Goal: Information Seeking & Learning: Learn about a topic

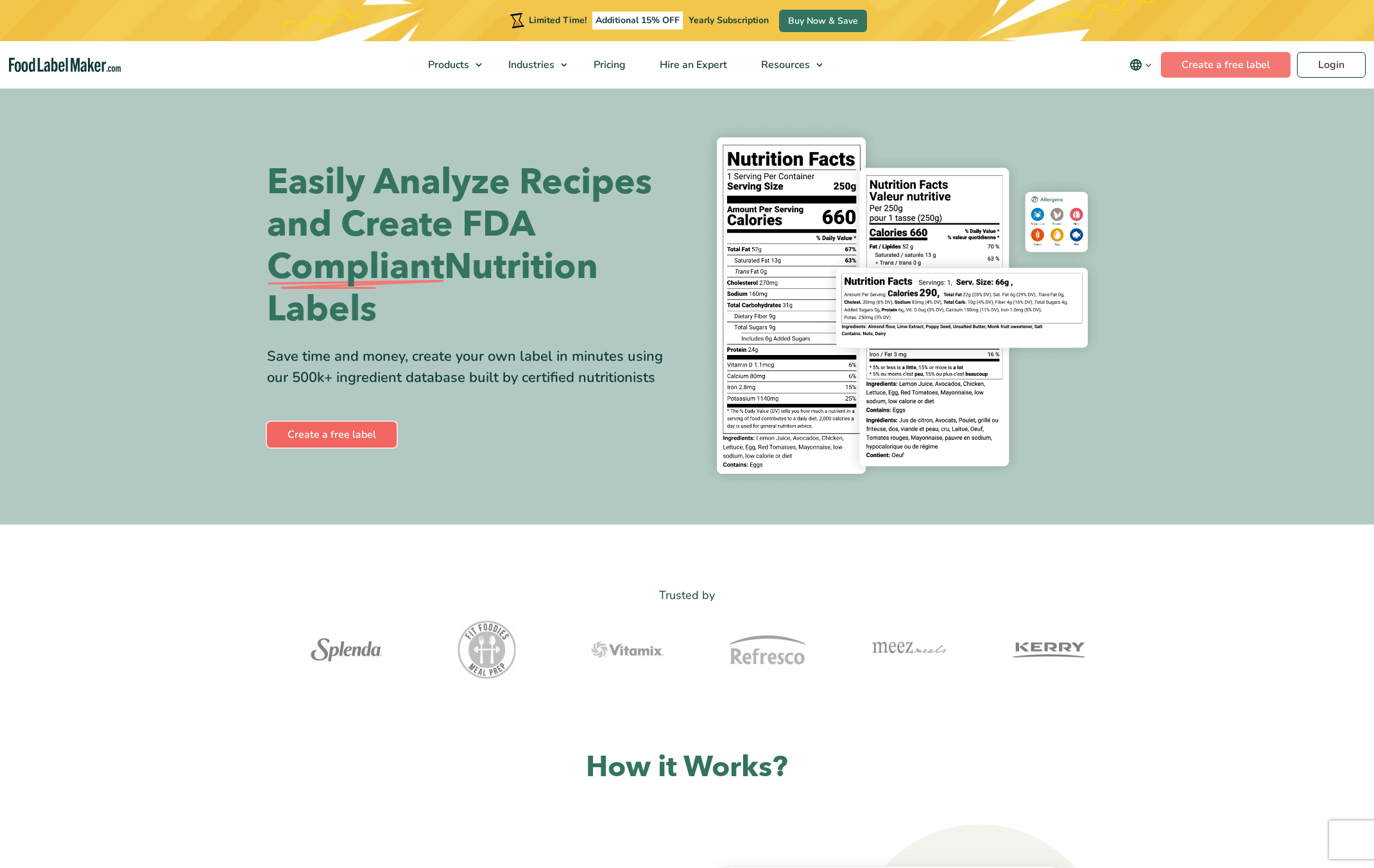
click at [341, 425] on link "Create a free label" at bounding box center [331, 434] width 129 height 26
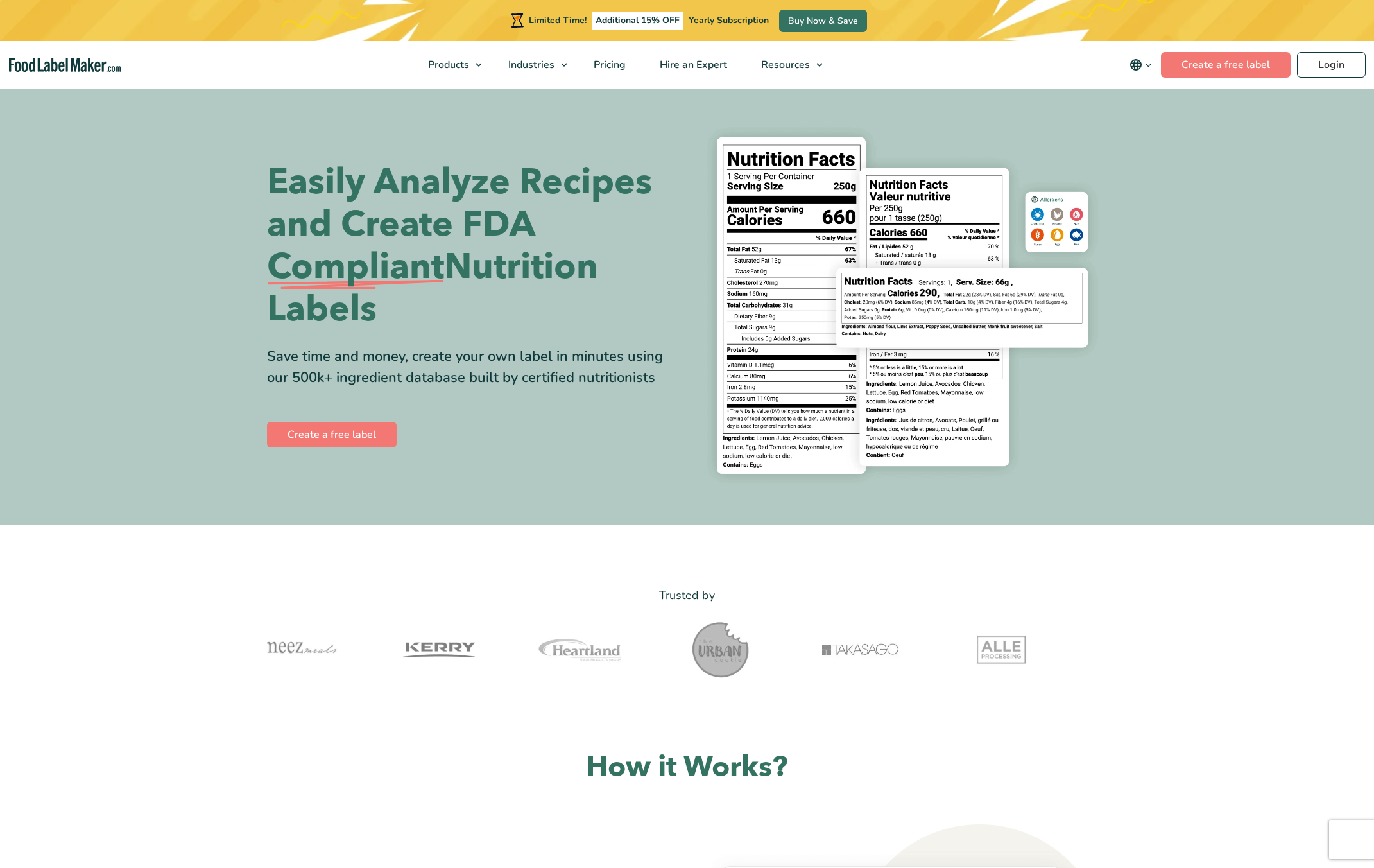
click at [377, 220] on h1 "Easily Analyze Recipes and Create FDA Compliant Nutrition Labels" at bounding box center [472, 246] width 411 height 169
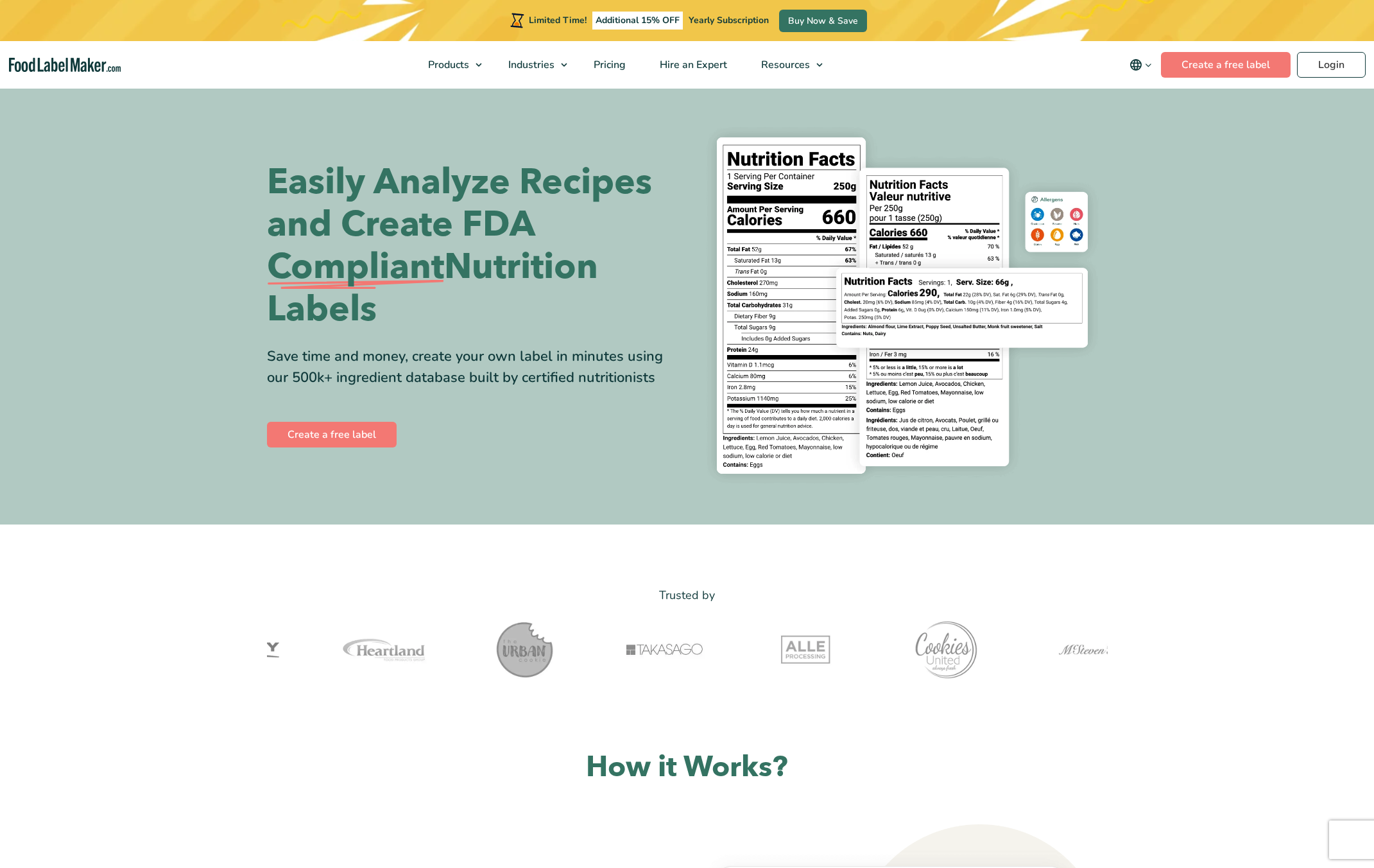
drag, startPoint x: 466, startPoint y: 211, endPoint x: 599, endPoint y: 302, distance: 161.2
click at [599, 302] on h1 "Easily Analyze Recipes and Create FDA Compliant Nutrition Labels" at bounding box center [472, 246] width 411 height 169
copy h1 "FDA Compliant Nutrition Labels"
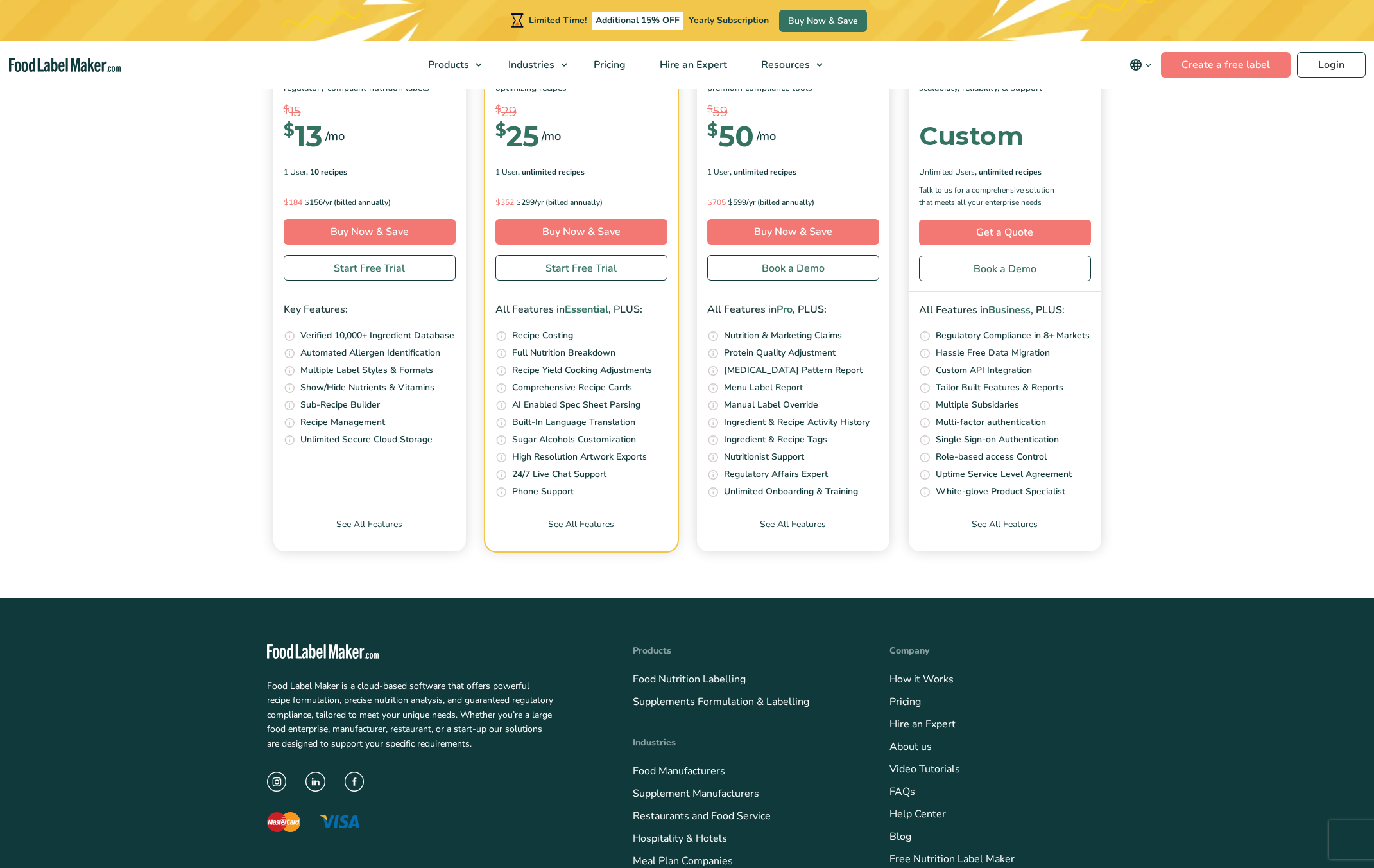
scroll to position [4951, 0]
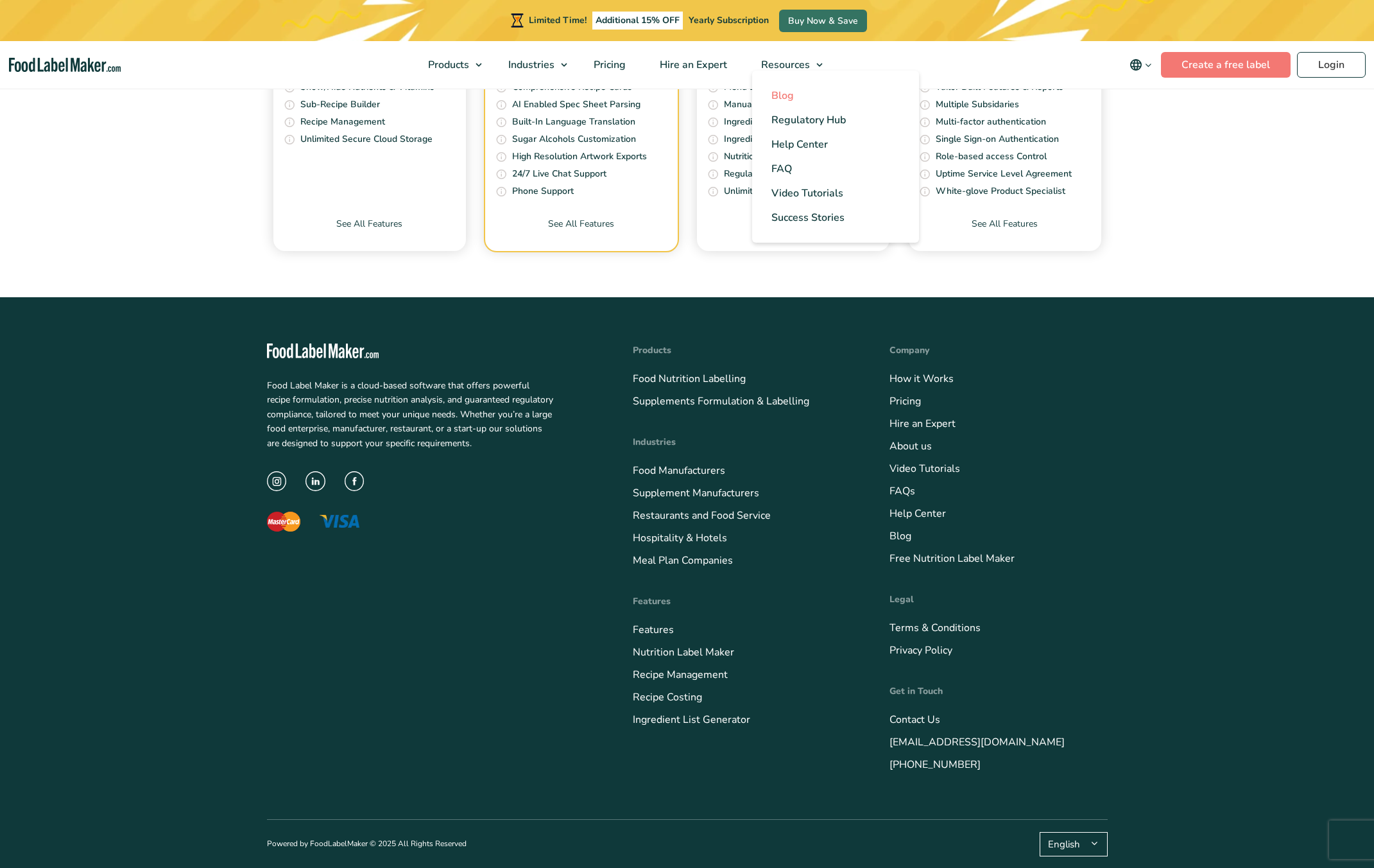
click at [790, 98] on span "Blog" at bounding box center [783, 96] width 22 height 14
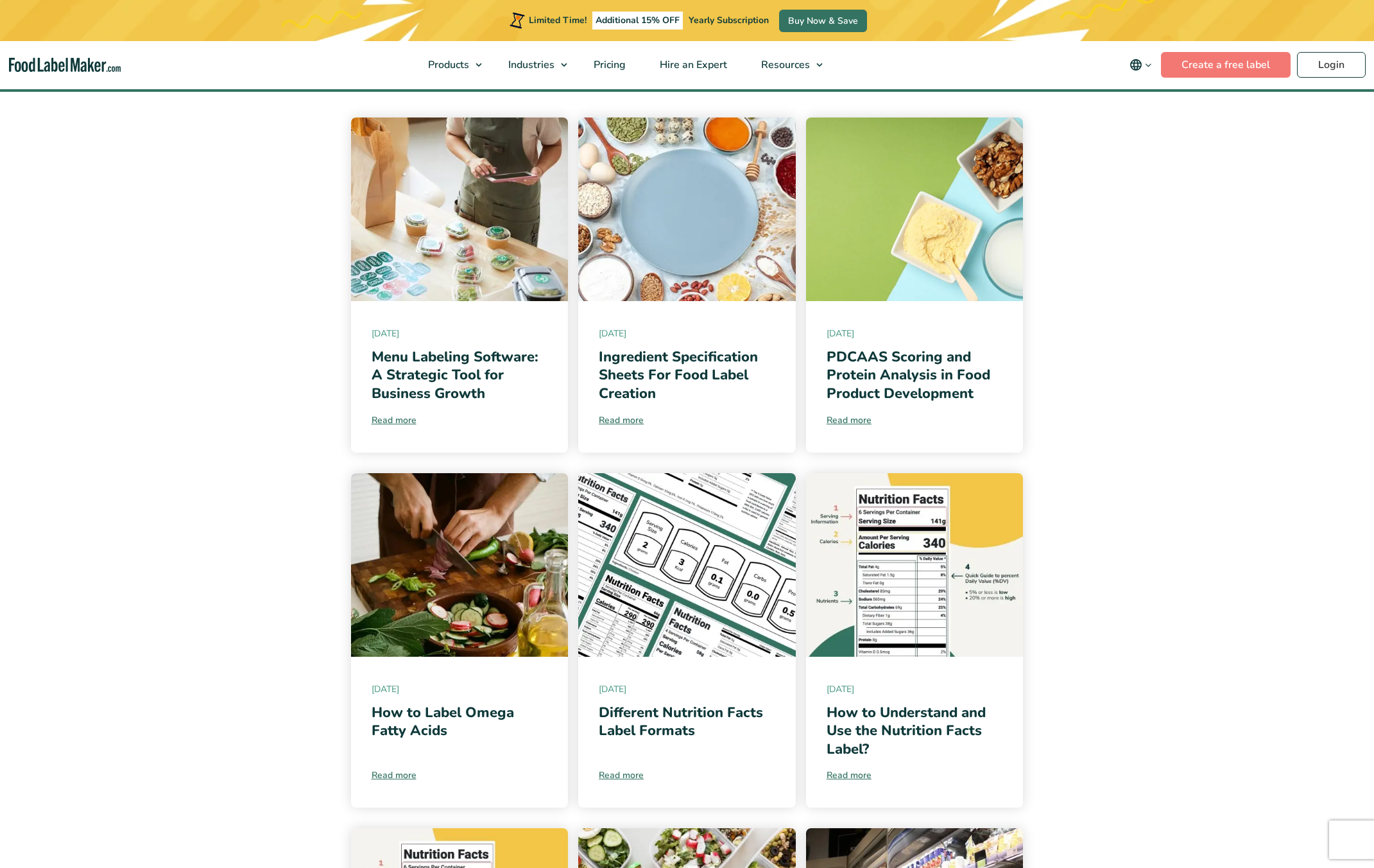
scroll to position [334, 0]
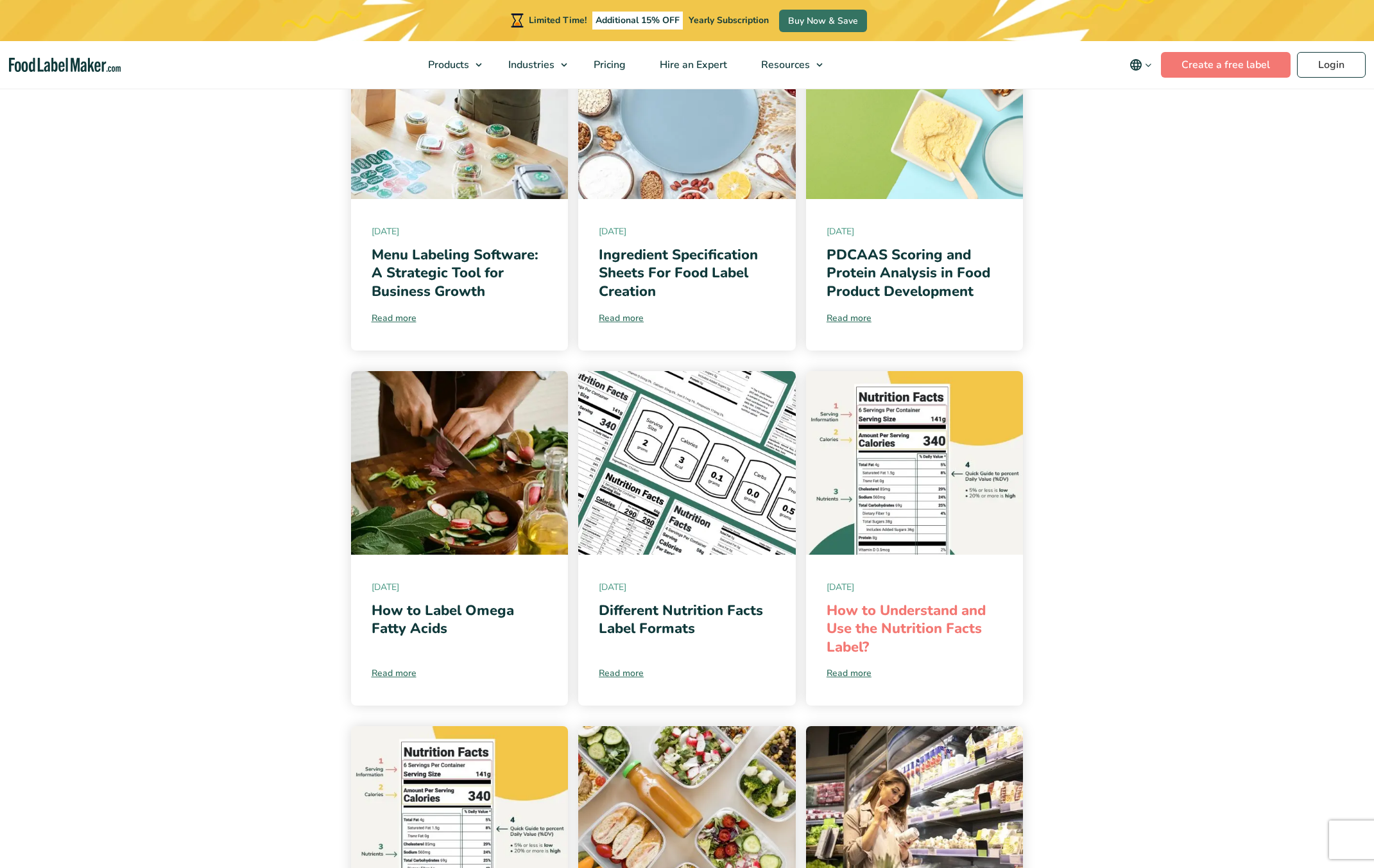
click at [913, 619] on link "How to Understand and Use the Nutrition Facts Label?" at bounding box center [906, 629] width 159 height 56
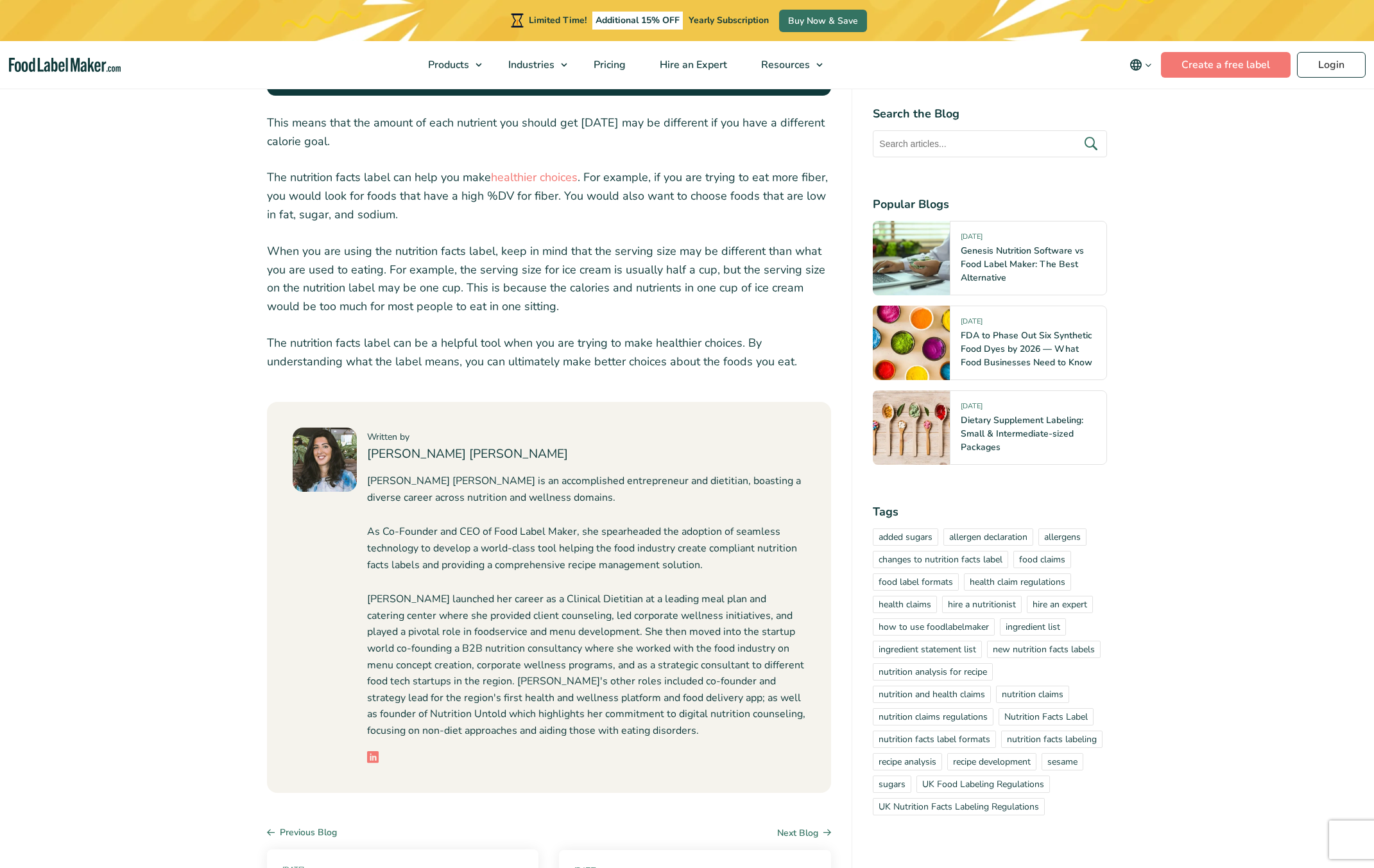
scroll to position [1233, 0]
